Goal: Information Seeking & Learning: Learn about a topic

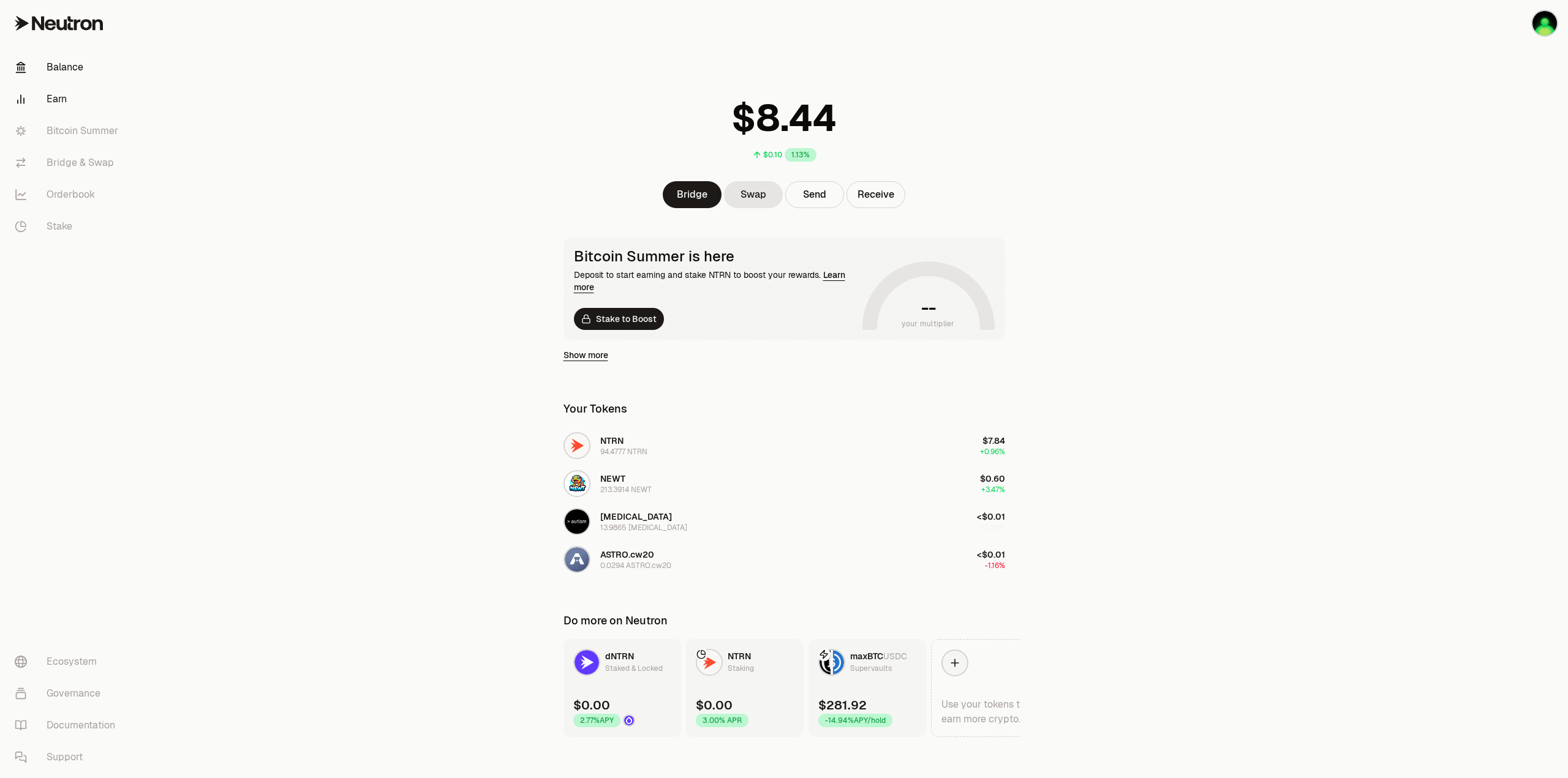
click at [59, 100] on link "Earn" at bounding box center [68, 99] width 127 height 32
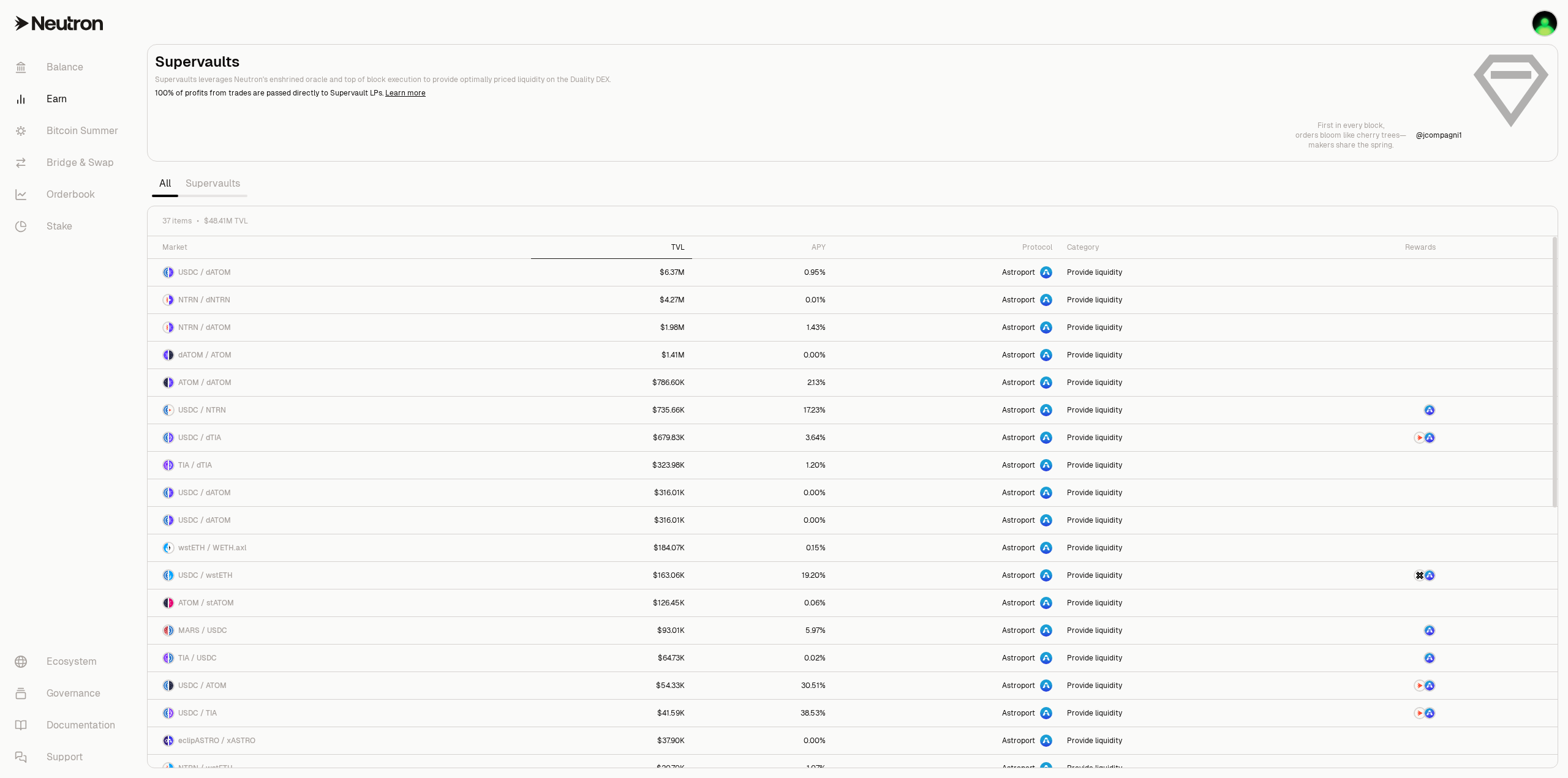
click at [685, 249] on div "TVL" at bounding box center [612, 247] width 147 height 10
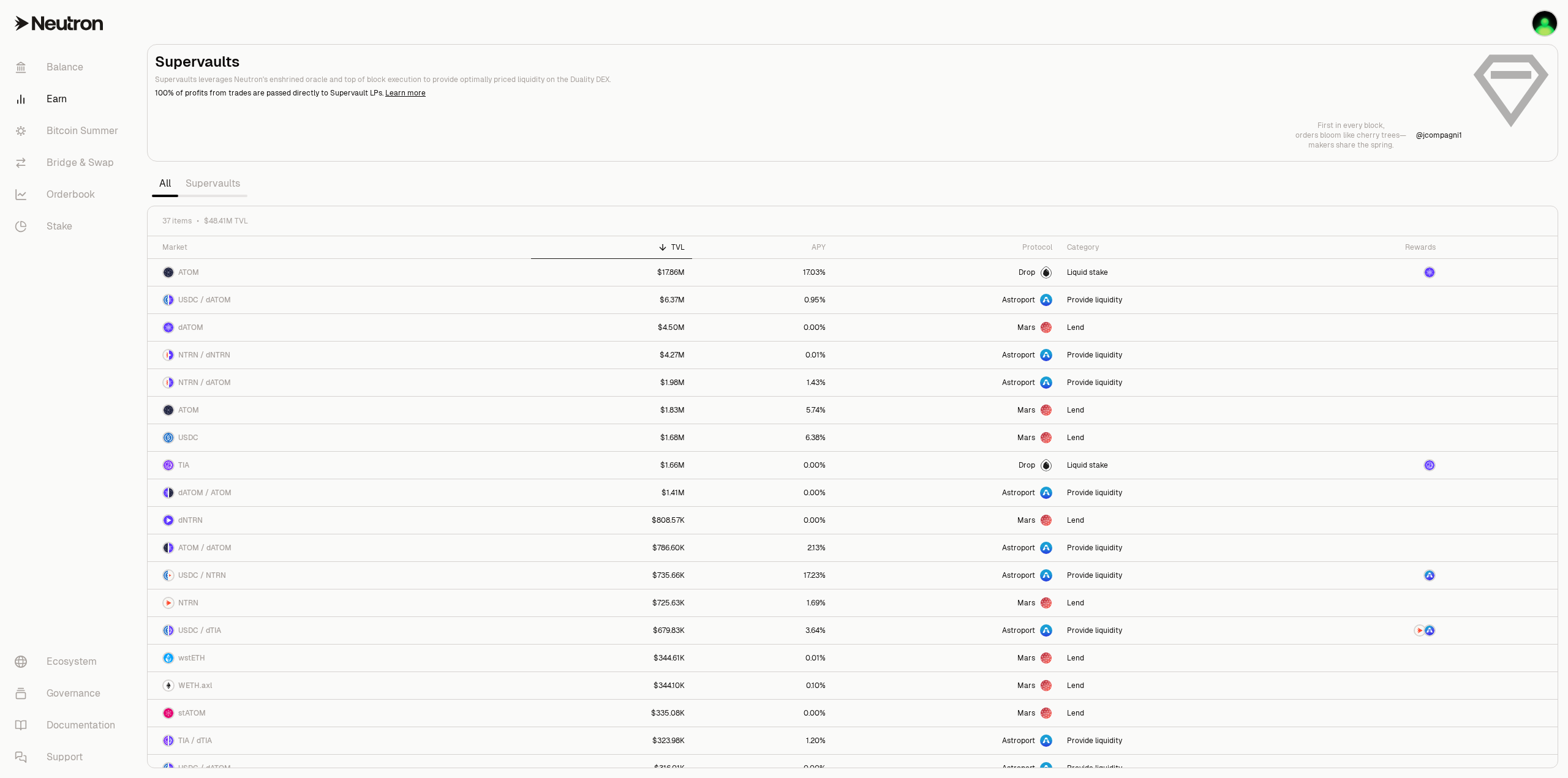
click at [205, 187] on link "Supervaults" at bounding box center [213, 183] width 69 height 24
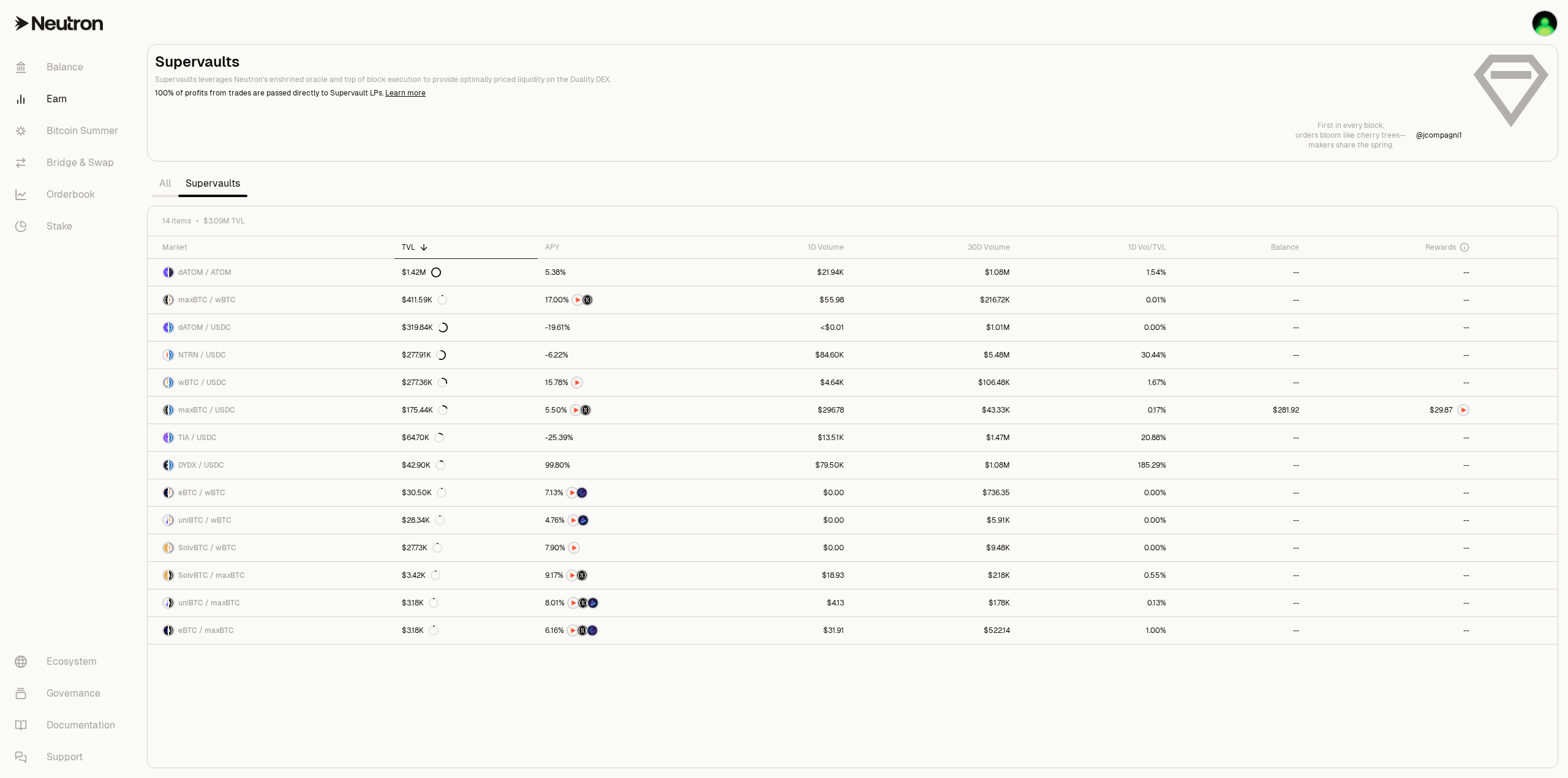
click at [777, 716] on div "Market TVL APY 1D Volume 30D Volume 1D Vol/TVL Balance Rewards dATOM / ATOM $1.…" at bounding box center [852, 502] width 1410 height 532
click at [404, 689] on div "Market TVL APY 1D Volume 30D Volume 1D Vol/TVL Balance Rewards dATOM / ATOM $1.…" at bounding box center [852, 502] width 1410 height 532
click at [568, 379] on div at bounding box center [618, 383] width 147 height 12
drag, startPoint x: 502, startPoint y: 679, endPoint x: 502, endPoint y: 689, distance: 10.0
click at [502, 681] on div "Market TVL APY 1D Volume 30D Volume 1D Vol/TVL Balance Rewards dATOM / ATOM $1.…" at bounding box center [852, 502] width 1410 height 532
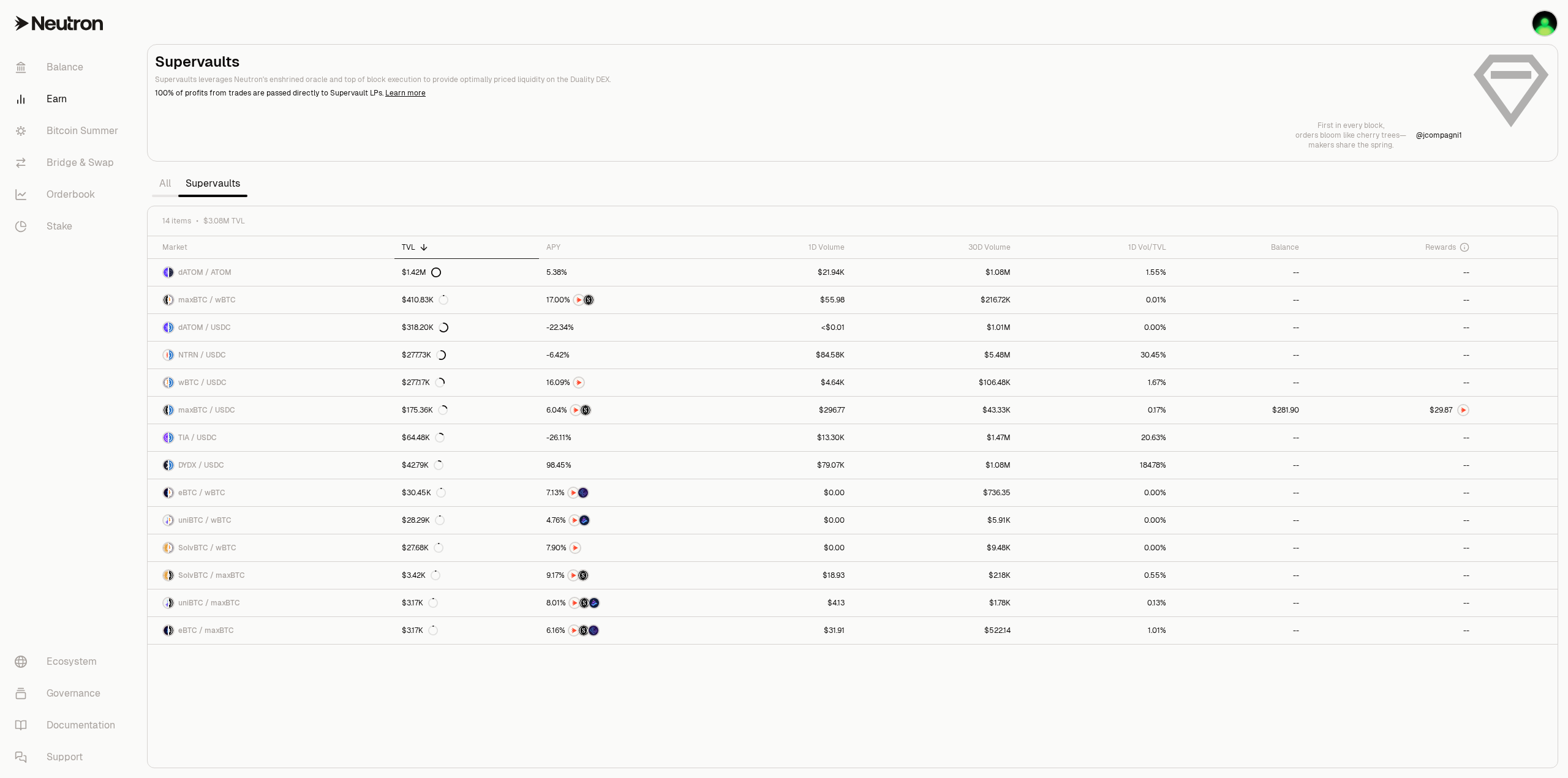
click at [500, 696] on div "Market TVL APY 1D Volume 30D Volume 1D Vol/TVL Balance Rewards dATOM / ATOM $1.…" at bounding box center [852, 502] width 1410 height 532
click at [816, 729] on div "Market TVL APY 1D Volume 30D Volume 1D Vol/TVL Balance Rewards dATOM / ATOM $1.…" at bounding box center [852, 502] width 1410 height 532
click at [419, 703] on div "Market TVL APY 1D Volume 30D Volume 1D Vol/TVL Balance Rewards dATOM / ATOM $1.…" at bounding box center [852, 502] width 1410 height 532
click at [703, 161] on div at bounding box center [852, 103] width 1410 height 117
click at [423, 715] on div "Market TVL APY 1D Volume 30D Volume 1D Vol/TVL Balance Rewards dATOM / ATOM $1.…" at bounding box center [852, 502] width 1410 height 532
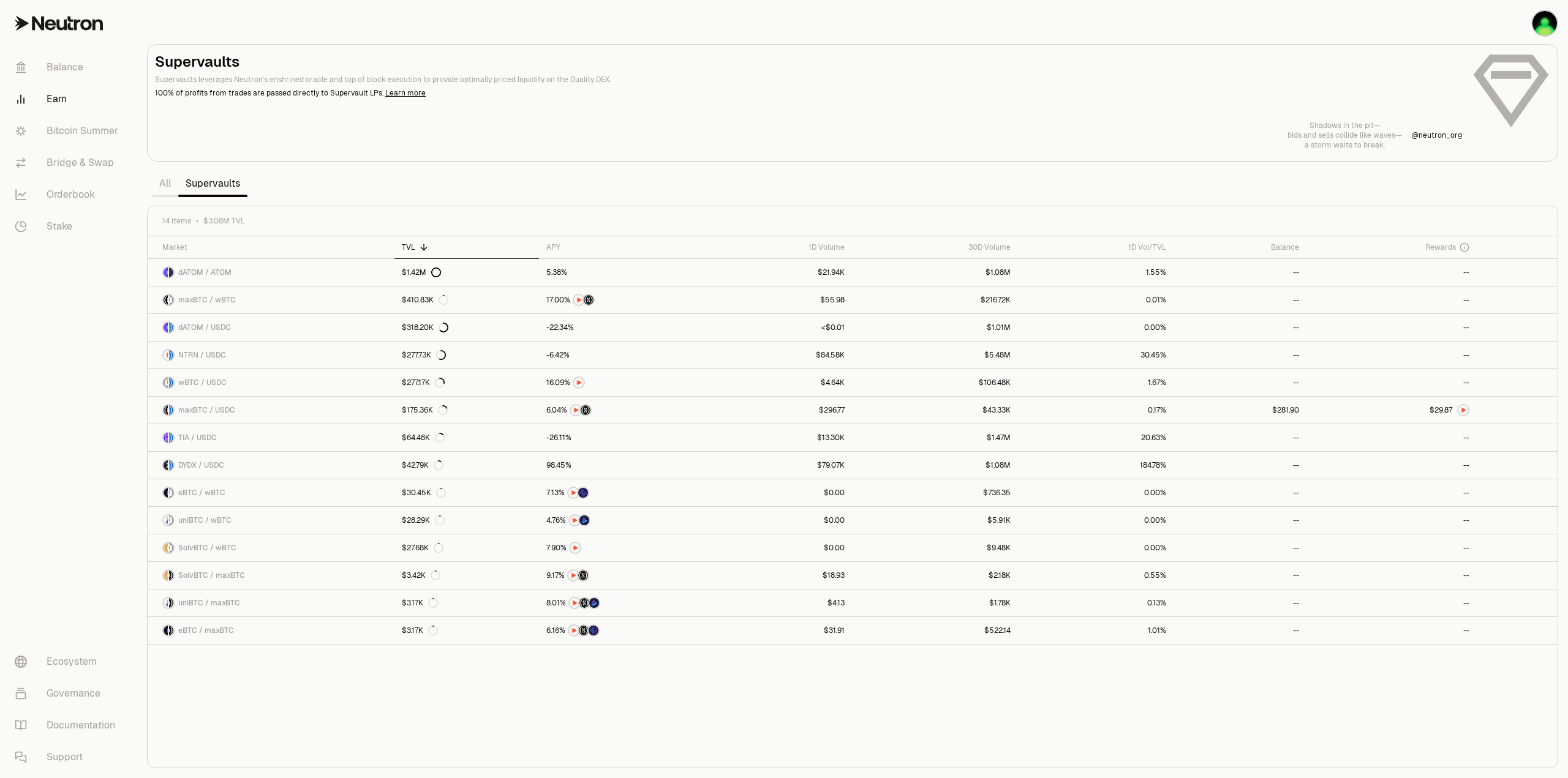
click at [492, 717] on div "Market TVL APY 1D Volume 30D Volume 1D Vol/TVL Balance Rewards dATOM / ATOM $1.…" at bounding box center [852, 502] width 1410 height 532
click at [336, 686] on div "Market TVL APY 1D Volume 30D Volume 1D Vol/TVL Balance Rewards dATOM / ATOM $1.…" at bounding box center [852, 502] width 1410 height 532
click at [522, 720] on div "Market TVL APY 1D Volume 30D Volume 1D Vol/TVL Balance Rewards dATOM / ATOM $1.…" at bounding box center [852, 502] width 1410 height 532
click at [590, 188] on section "Supervaults Supervaults leverages Neutron's enshrined oracle and top of block e…" at bounding box center [852, 389] width 1431 height 778
click at [584, 700] on div "Market TVL APY 1D Volume 30D Volume 1D Vol/TVL Balance Rewards dATOM / ATOM $1.…" at bounding box center [852, 502] width 1410 height 532
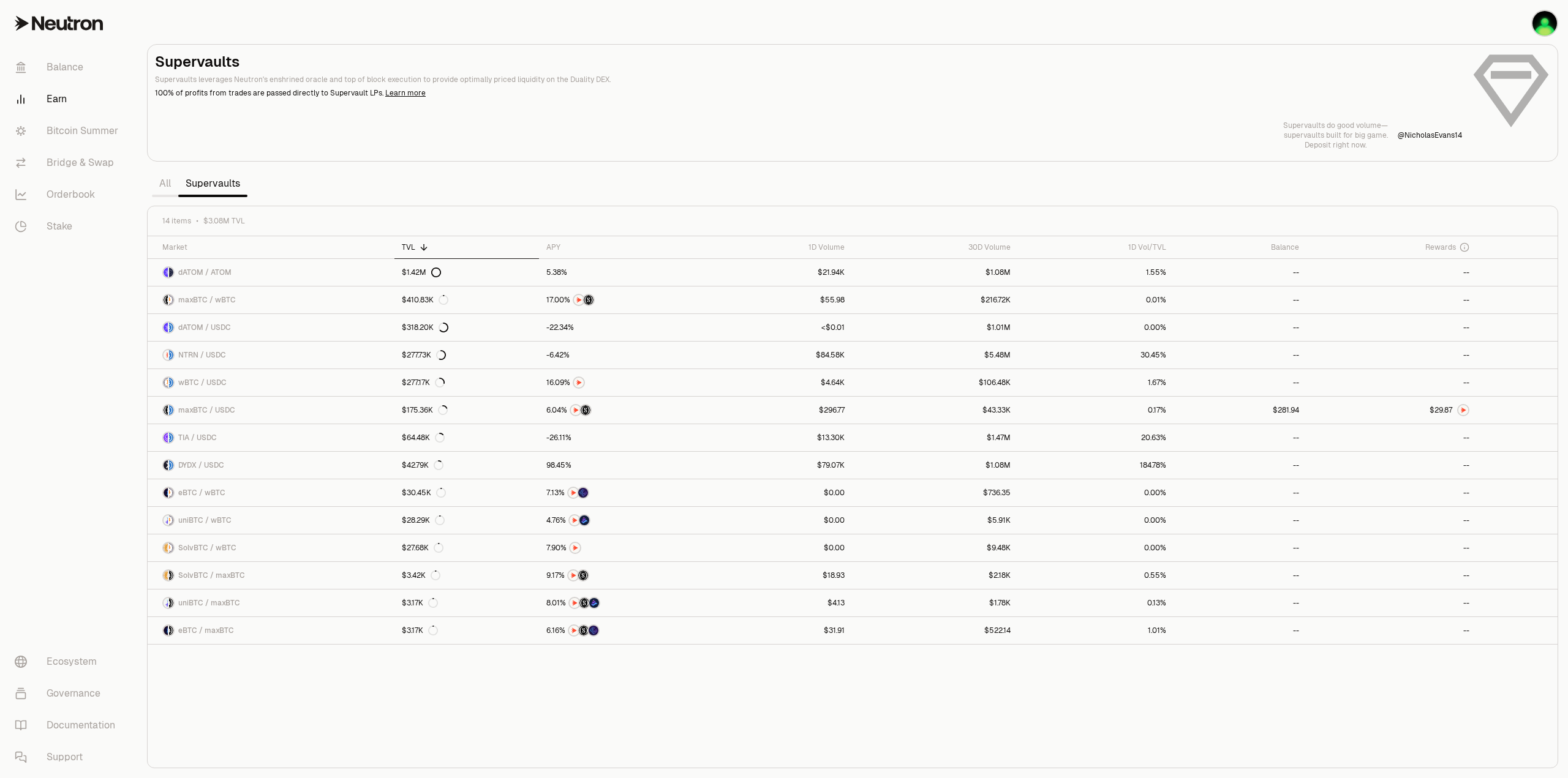
click at [470, 183] on section "Supervaults Supervaults leverages Neutron's enshrined oracle and top of block e…" at bounding box center [852, 389] width 1431 height 778
